Goal: Transaction & Acquisition: Purchase product/service

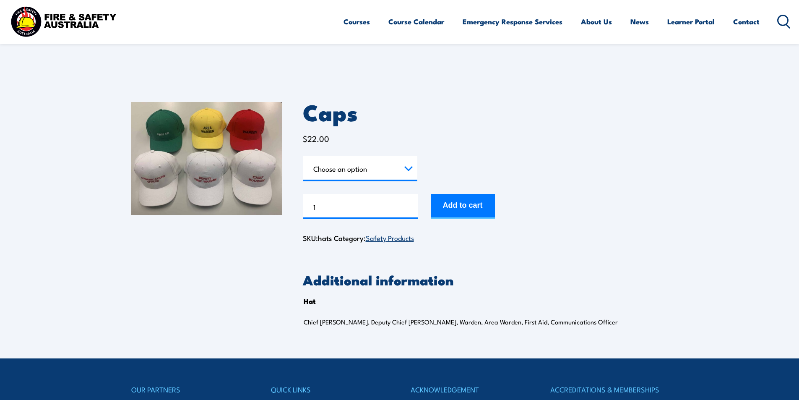
click at [407, 170] on select "Choose an option Chief [PERSON_NAME] Deputy Chief Warden Warden Area Warden Fir…" at bounding box center [360, 168] width 114 height 25
click at [303, 156] on select "Choose an option Chief [PERSON_NAME] Deputy Chief Warden Warden Area Warden Fir…" at bounding box center [360, 168] width 114 height 25
select select "Chief Warden"
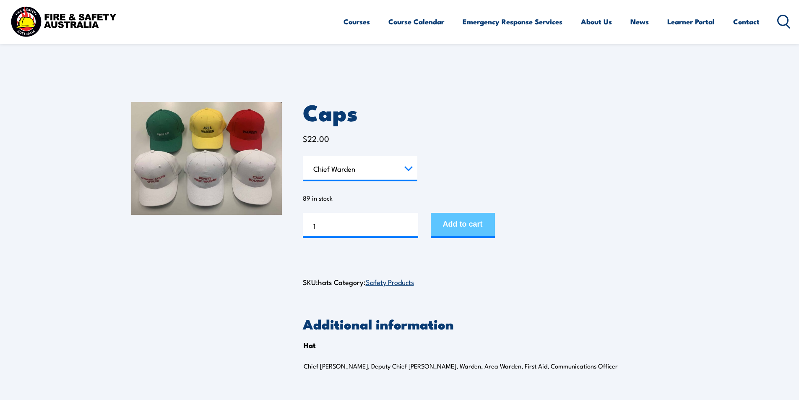
click at [468, 227] on button "Add to cart" at bounding box center [463, 225] width 64 height 25
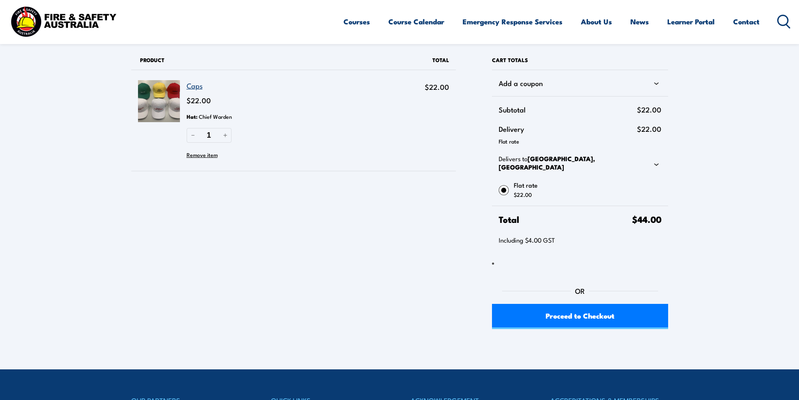
click at [195, 86] on link "Caps" at bounding box center [195, 85] width 16 height 10
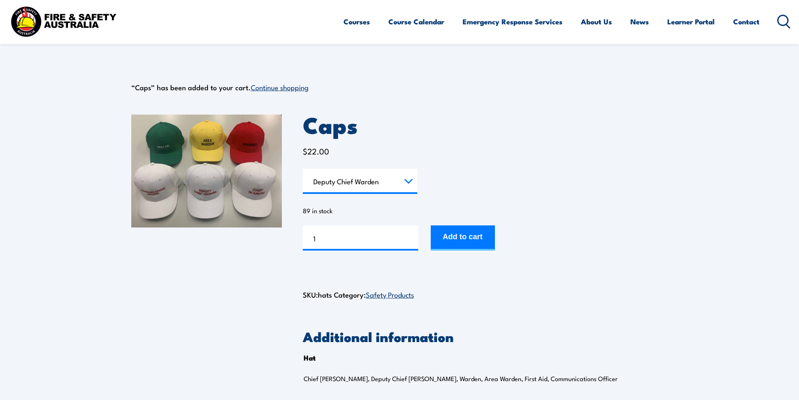
click at [303, 169] on select "Choose an option Chief [PERSON_NAME] Deputy Chief Warden Warden Area Warden Fir…" at bounding box center [360, 181] width 114 height 25
select select "Deputy Chief Warden"
click at [468, 239] on button "Add to cart" at bounding box center [463, 237] width 64 height 25
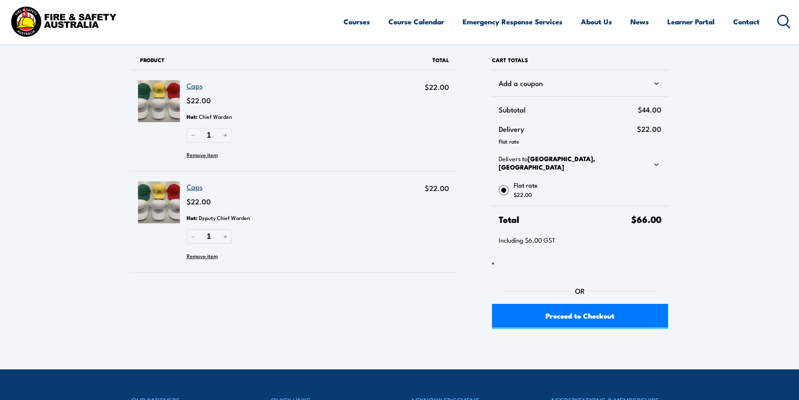
click at [200, 86] on link "Caps" at bounding box center [195, 85] width 16 height 10
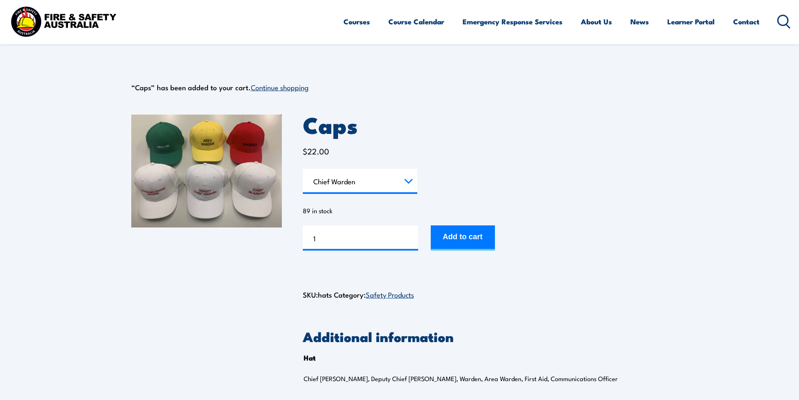
click at [336, 182] on select "Choose an option Chief Warden Deputy Chief Warden Warden Area Warden First Aid …" at bounding box center [360, 181] width 114 height 25
click at [303, 169] on select "Choose an option Chief Warden Deputy Chief Warden Warden Area Warden First Aid …" at bounding box center [360, 181] width 114 height 25
select select "Warden"
click at [410, 237] on input "2" at bounding box center [360, 237] width 115 height 25
click at [410, 237] on input "3" at bounding box center [360, 237] width 115 height 25
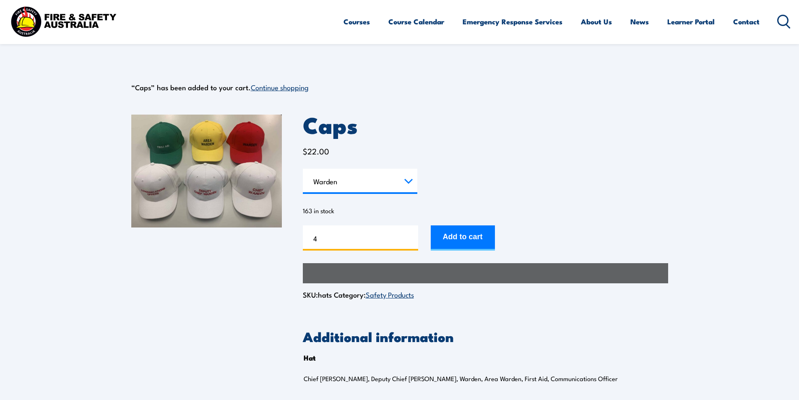
type input "4"
click at [410, 237] on input "4" at bounding box center [360, 237] width 115 height 25
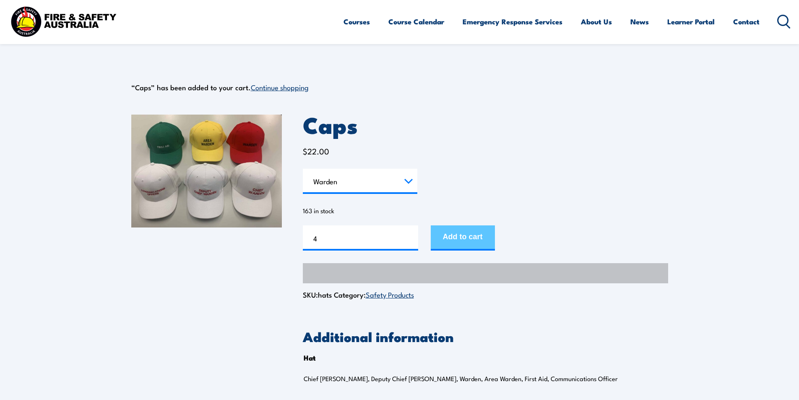
click at [470, 238] on button "Add to cart" at bounding box center [463, 237] width 64 height 25
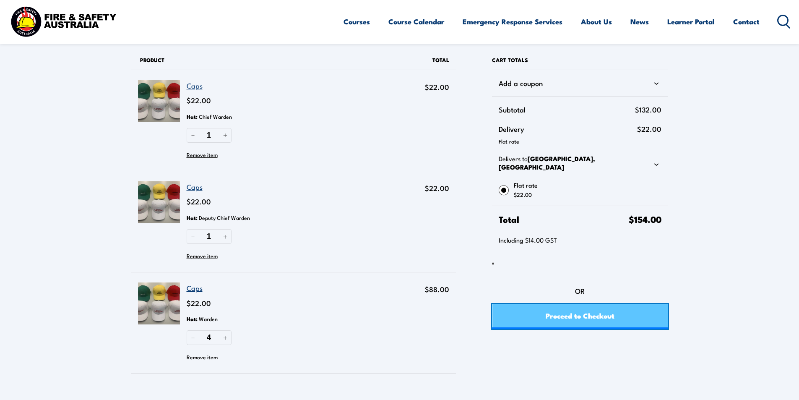
click at [582, 309] on span "Proceed to Checkout" at bounding box center [580, 315] width 69 height 22
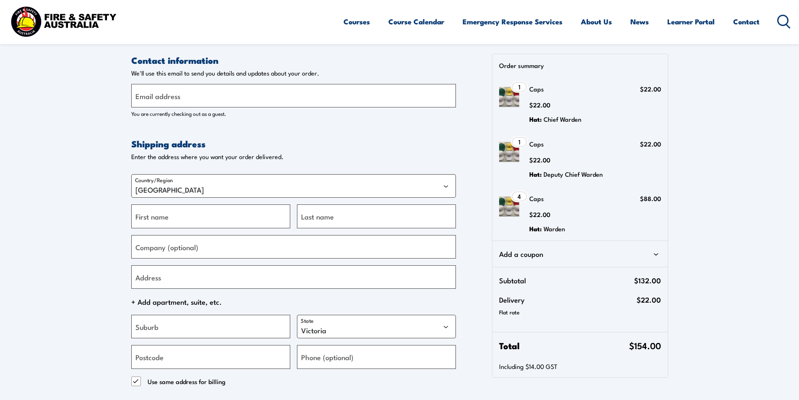
select select "VIC"
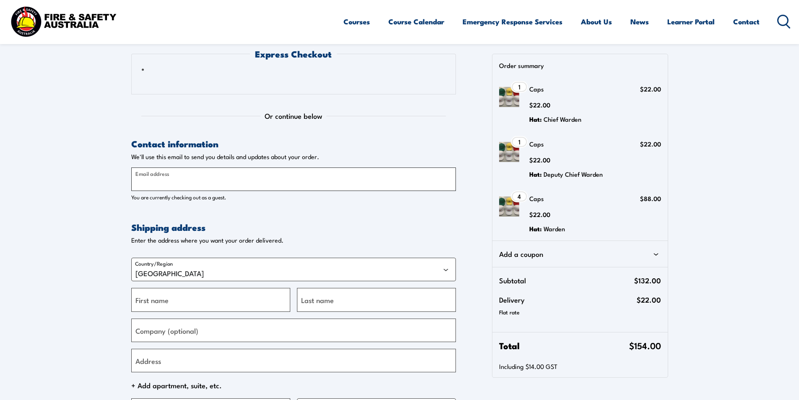
click at [179, 182] on input "Email address" at bounding box center [293, 178] width 325 height 23
type input "[EMAIL_ADDRESS][PERSON_NAME][DOMAIN_NAME]"
click at [187, 299] on input "First name" at bounding box center [210, 299] width 159 height 23
type input "Lauren"
type input "Hagan"
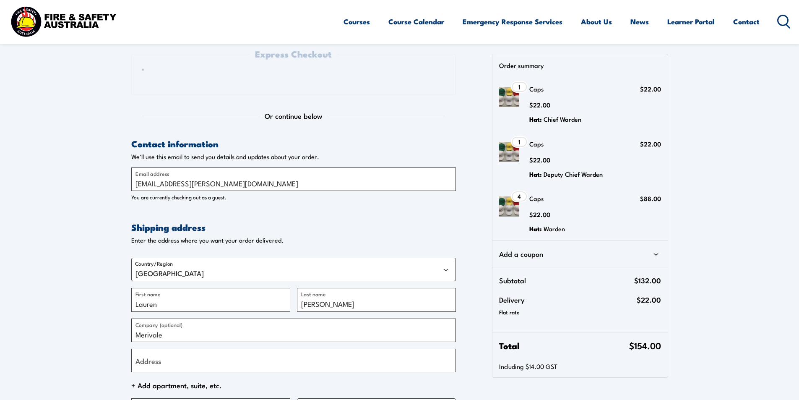
type input "Merivale"
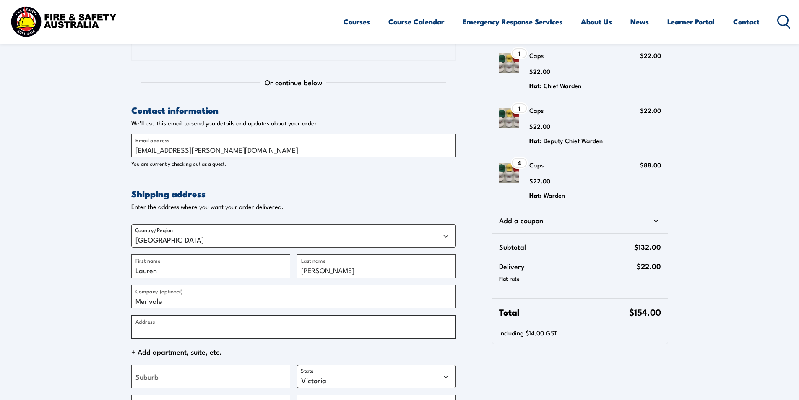
scroll to position [84, 0]
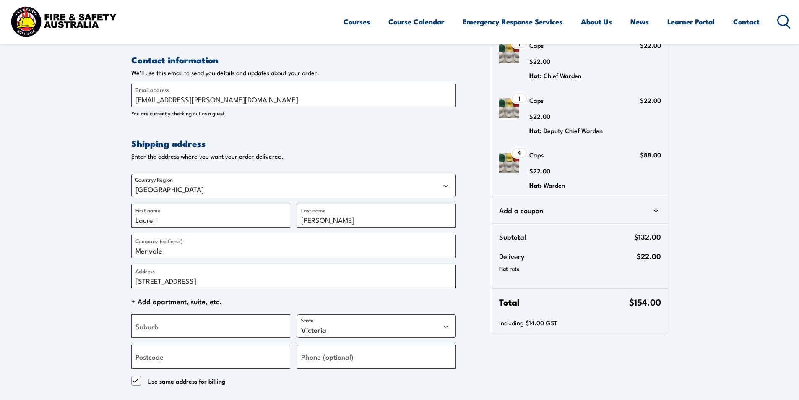
type input "[STREET_ADDRESS]"
click at [158, 304] on span "+ Add apartment, suite, etc." at bounding box center [293, 301] width 325 height 13
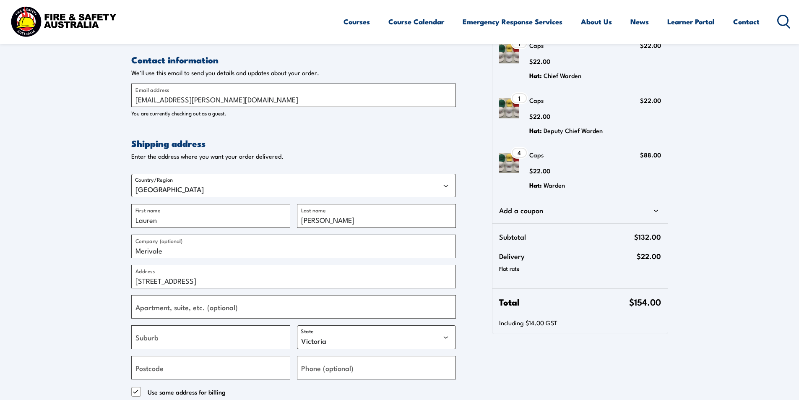
click at [170, 308] on label "Apartment, suite, etc. (optional)" at bounding box center [186, 306] width 102 height 11
click at [170, 308] on input "Apartment, suite, etc. (optional)" at bounding box center [293, 306] width 325 height 23
type input "Ivy Loading Dock"
type input "Sydney"
select select "NSW"
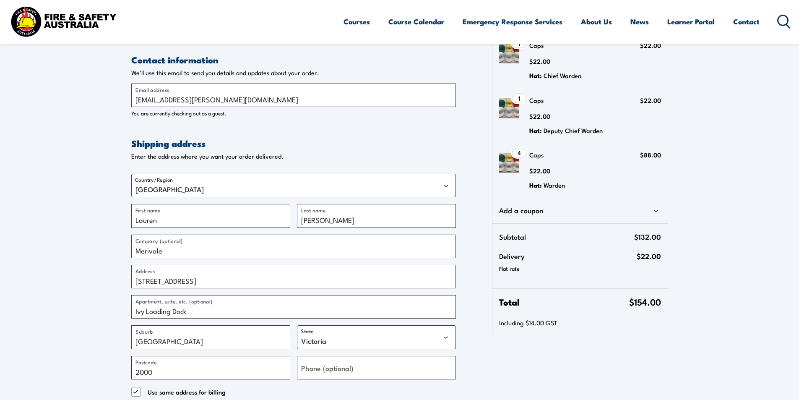
type input "2000"
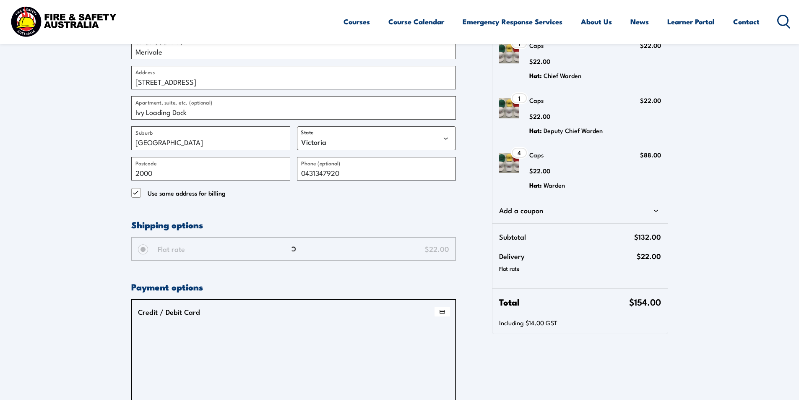
scroll to position [294, 0]
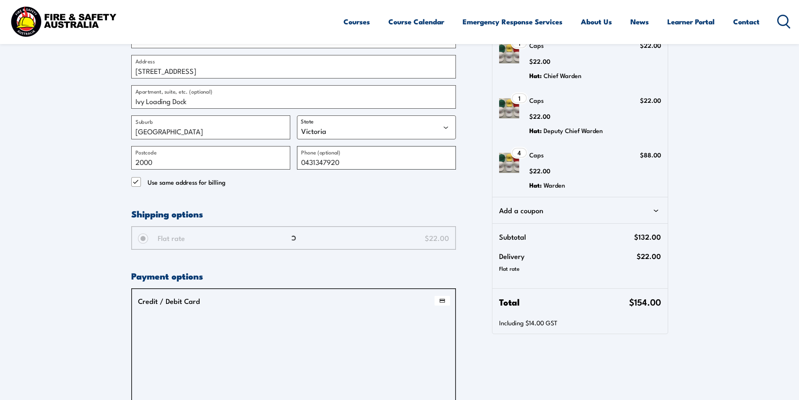
type input "0431347920"
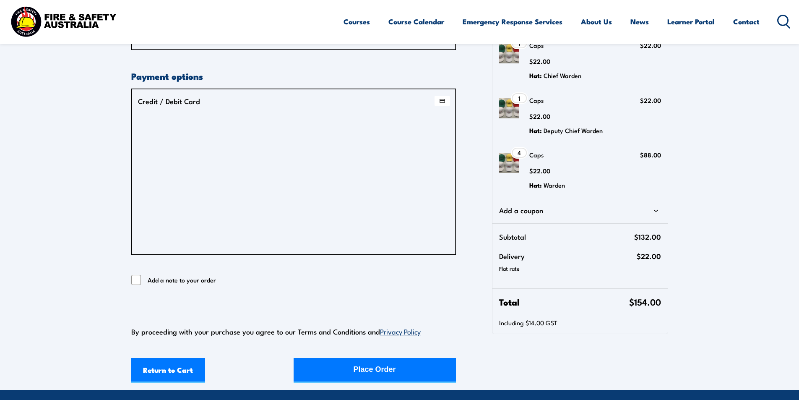
scroll to position [551, 0]
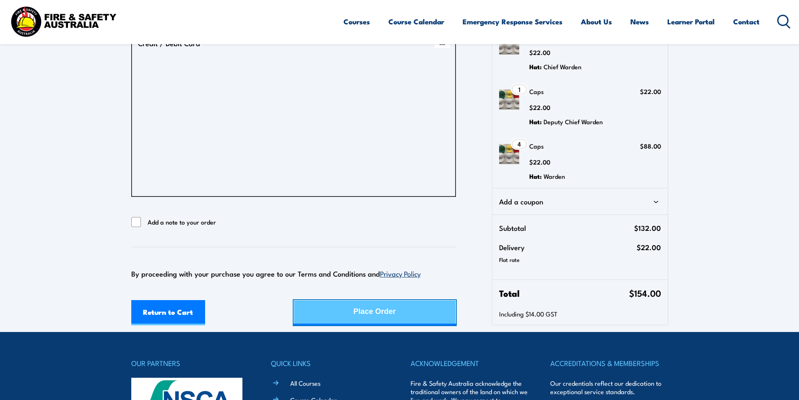
click at [376, 315] on div "Place Order" at bounding box center [375, 311] width 42 height 22
